Goal: Transaction & Acquisition: Purchase product/service

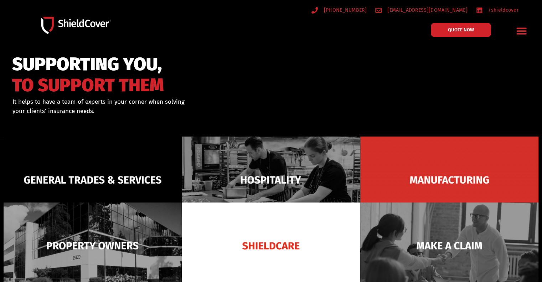
scroll to position [59, 0]
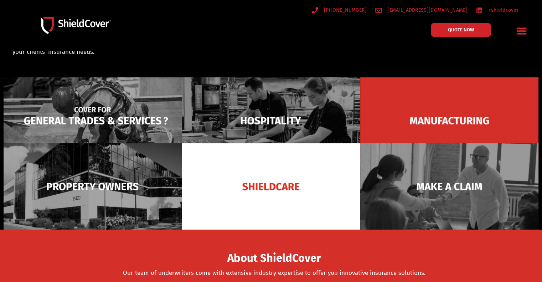
click at [152, 93] on img at bounding box center [93, 120] width 178 height 87
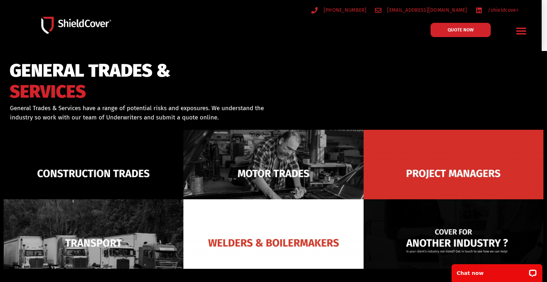
click at [446, 217] on img at bounding box center [454, 242] width 180 height 87
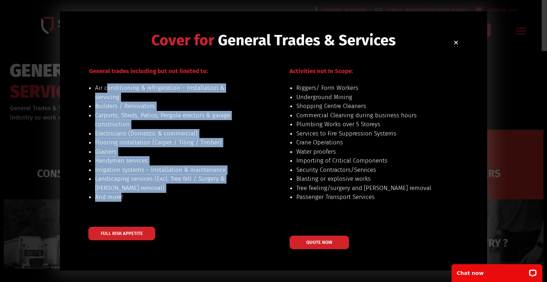
drag, startPoint x: 105, startPoint y: 85, endPoint x: 121, endPoint y: 197, distance: 113.3
click at [121, 197] on ul "Air conditioning & refrigeration – Installation & servicing Builders / Renovato…" at bounding box center [169, 142] width 149 height 118
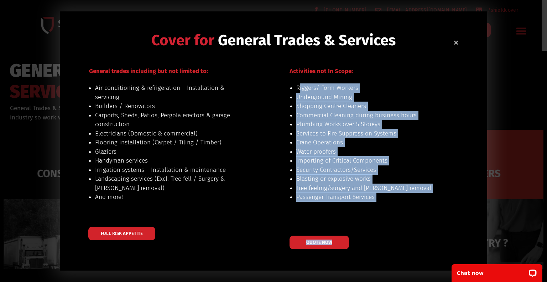
drag, startPoint x: 298, startPoint y: 83, endPoint x: 349, endPoint y: 234, distance: 158.7
click at [351, 232] on div "Activities not In Scope: Riggers/ Form Workers Underground Mining Shopping Cent…" at bounding box center [373, 162] width 167 height 174
click at [319, 237] on link "QUOTE NOW" at bounding box center [320, 242] width 66 height 15
